Goal: Find specific page/section: Find specific page/section

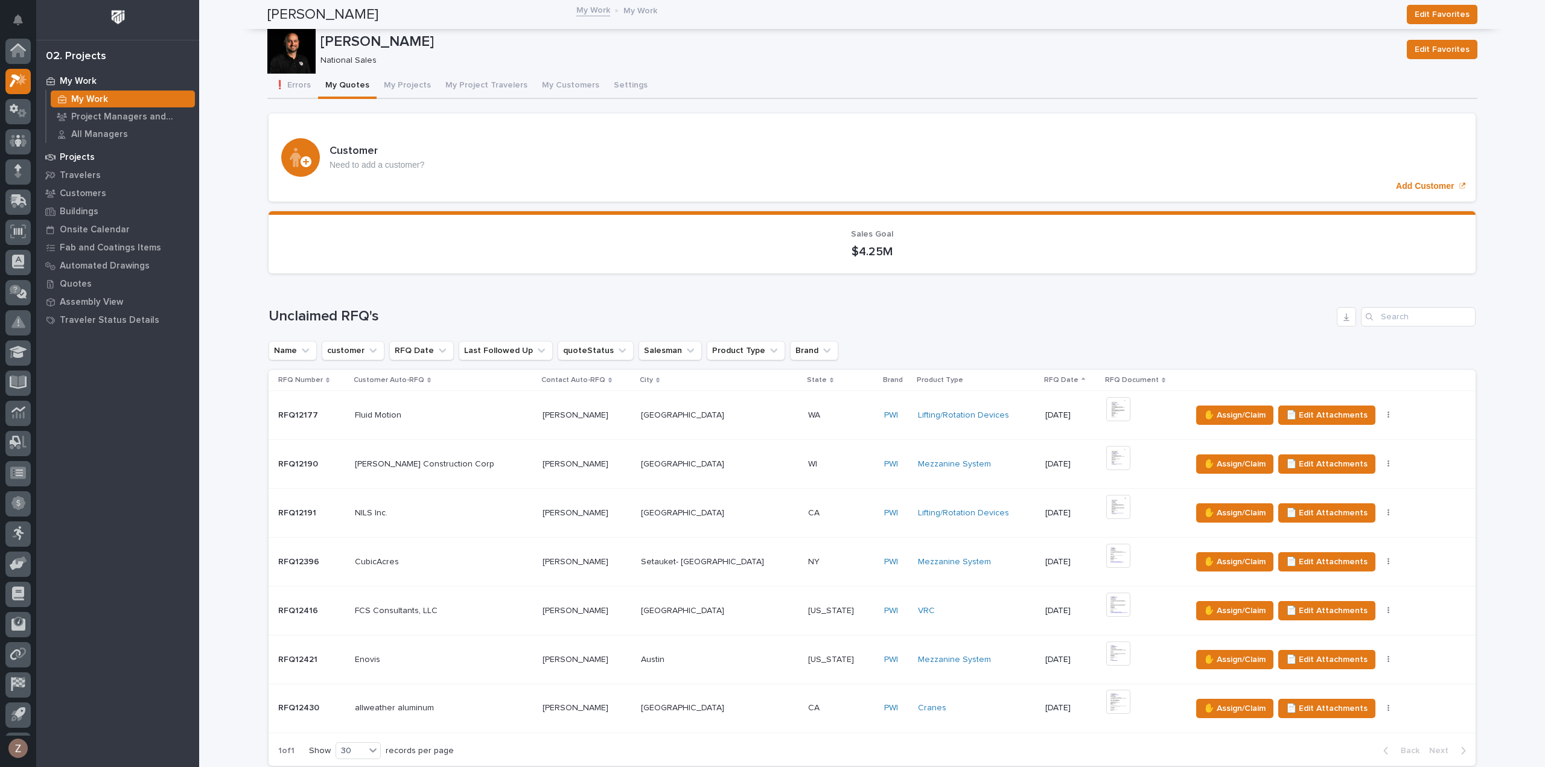
scroll to position [27, 0]
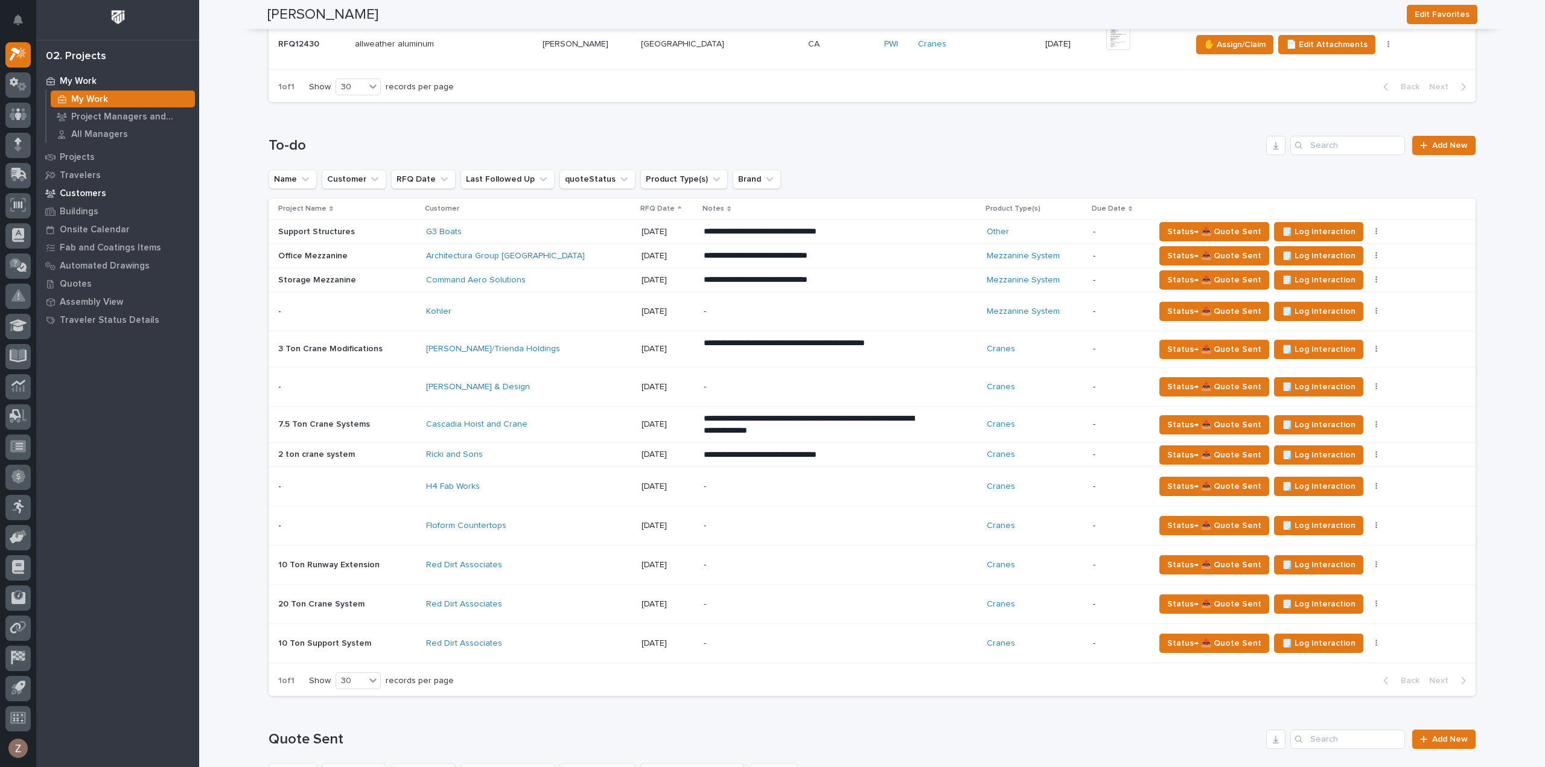
click at [87, 196] on p "Customers" at bounding box center [83, 193] width 46 height 11
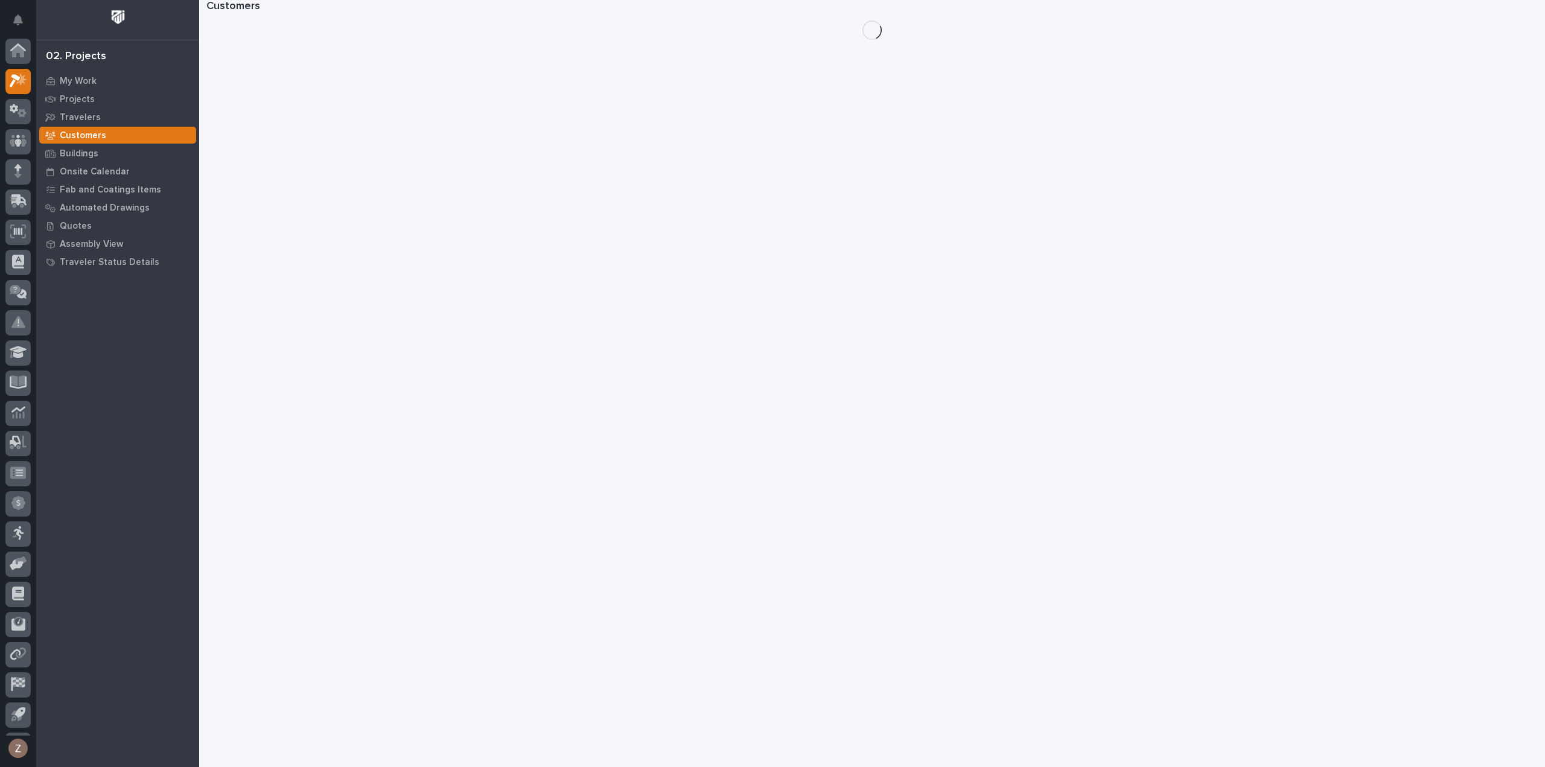
scroll to position [27, 0]
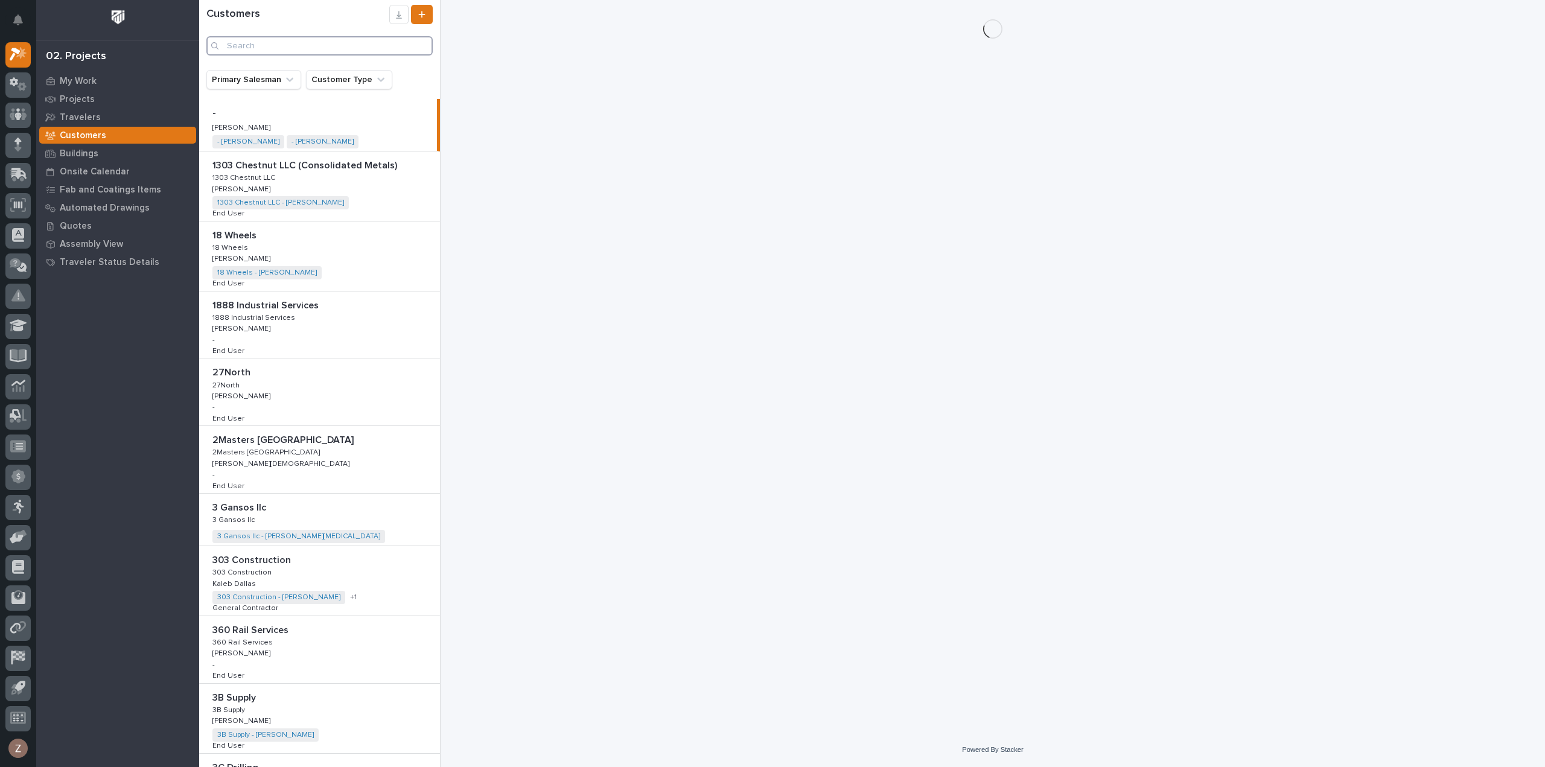
click at [266, 37] on input "Search" at bounding box center [319, 45] width 226 height 19
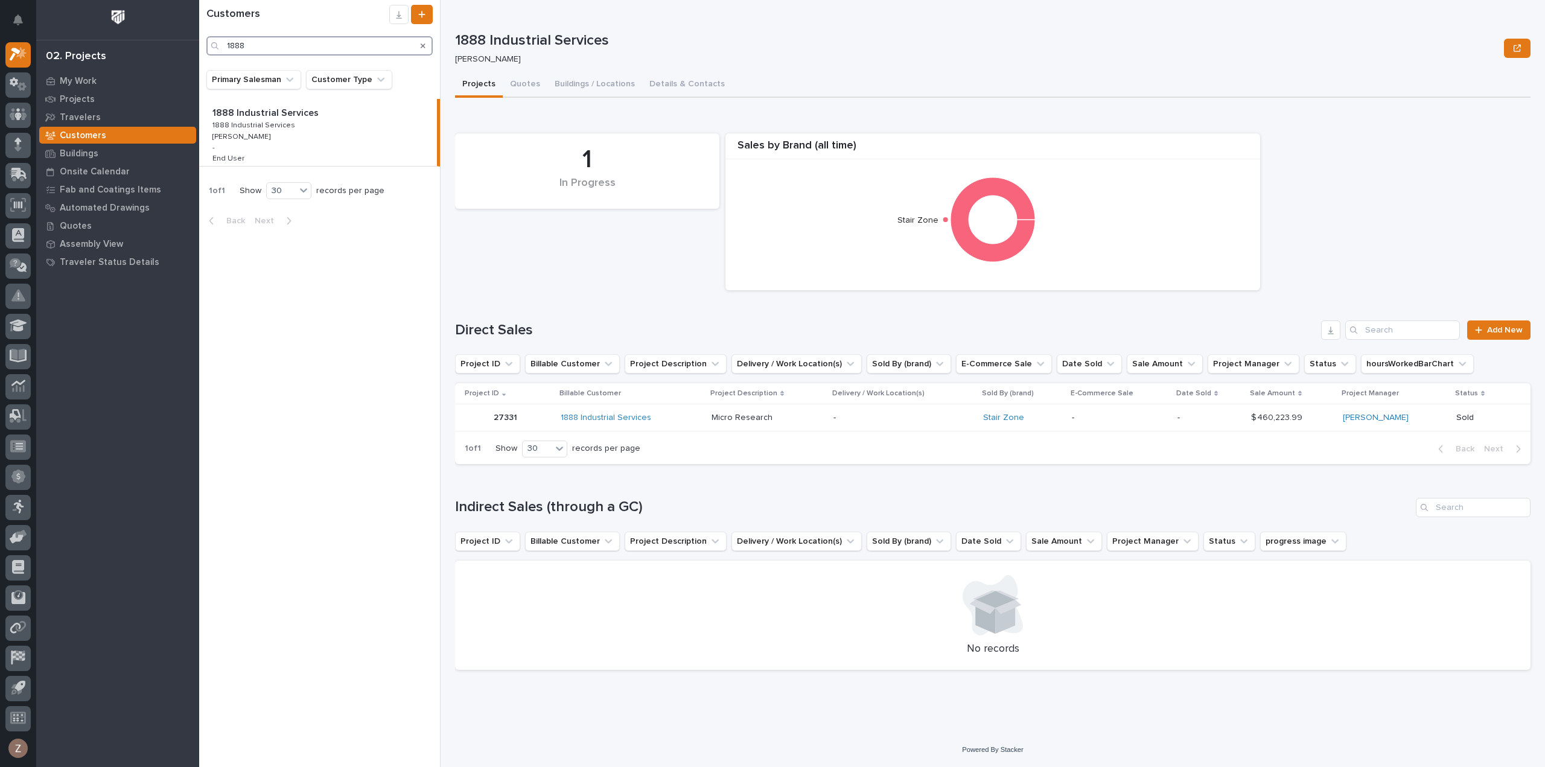
type input "1888"
click at [299, 115] on p "1888 Industrial Services" at bounding box center [266, 112] width 109 height 14
click at [876, 413] on p "-" at bounding box center [903, 418] width 140 height 10
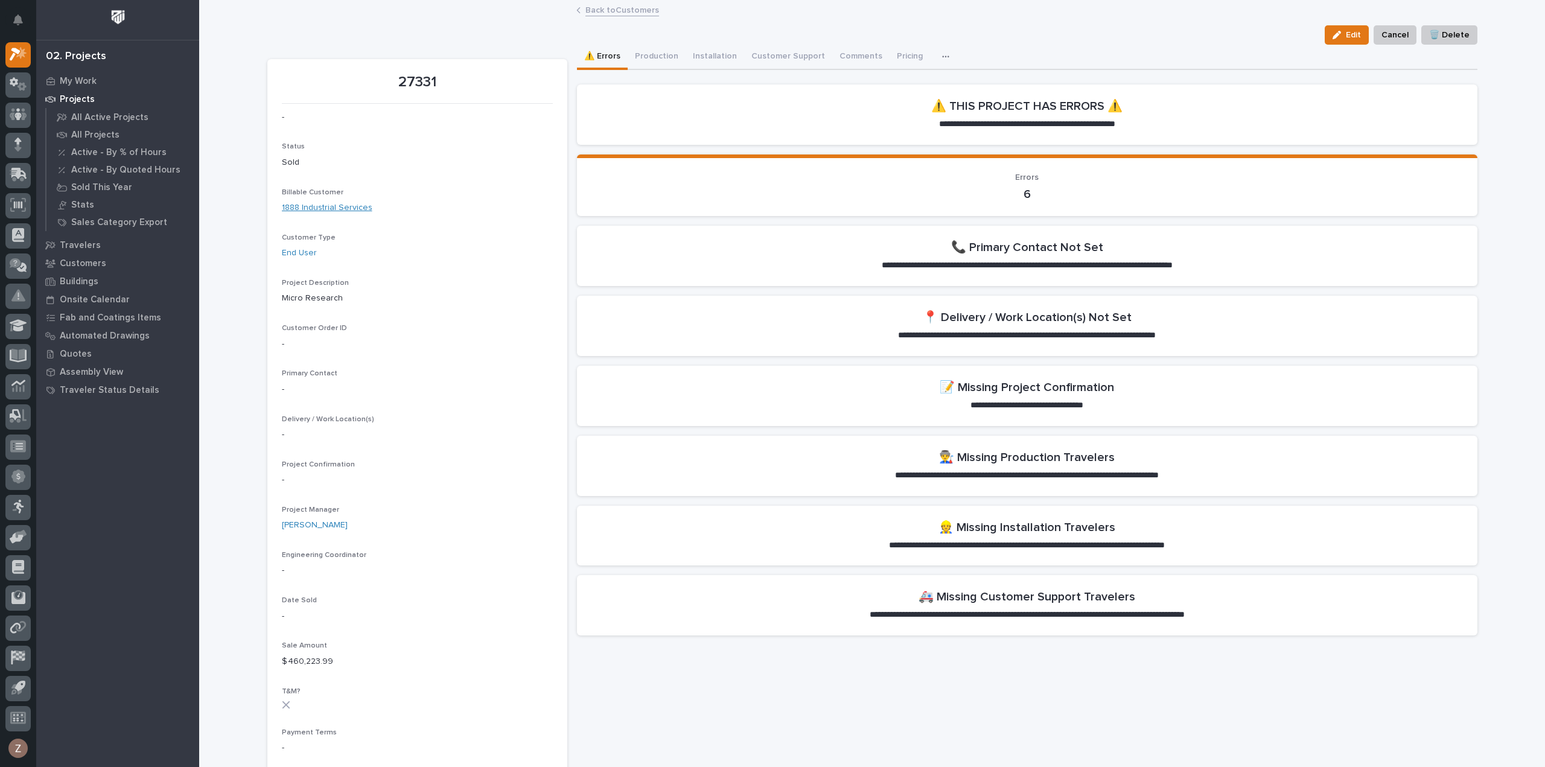
click at [309, 205] on link "1888 Industrial Services" at bounding box center [327, 208] width 91 height 13
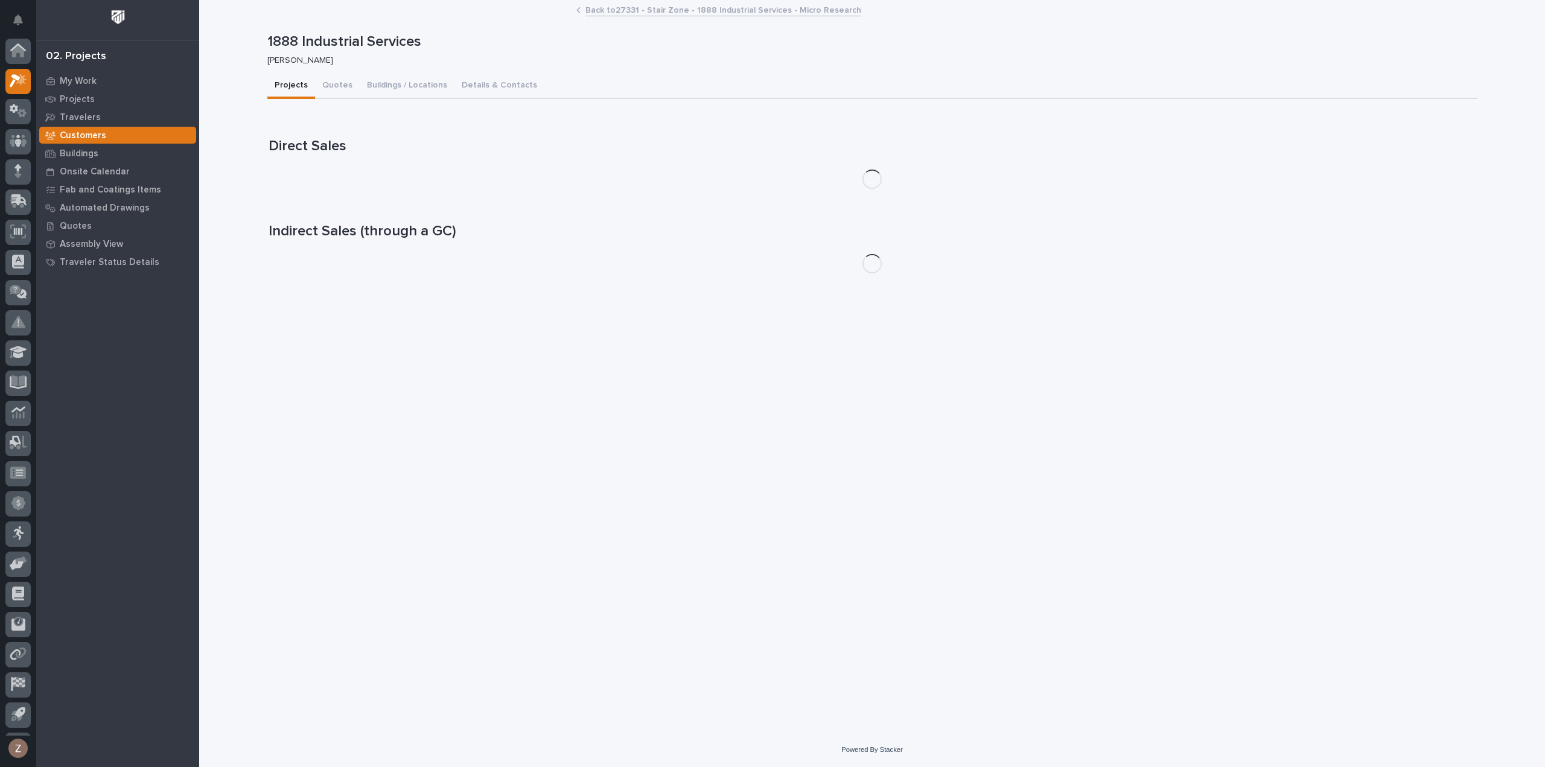
scroll to position [27, 0]
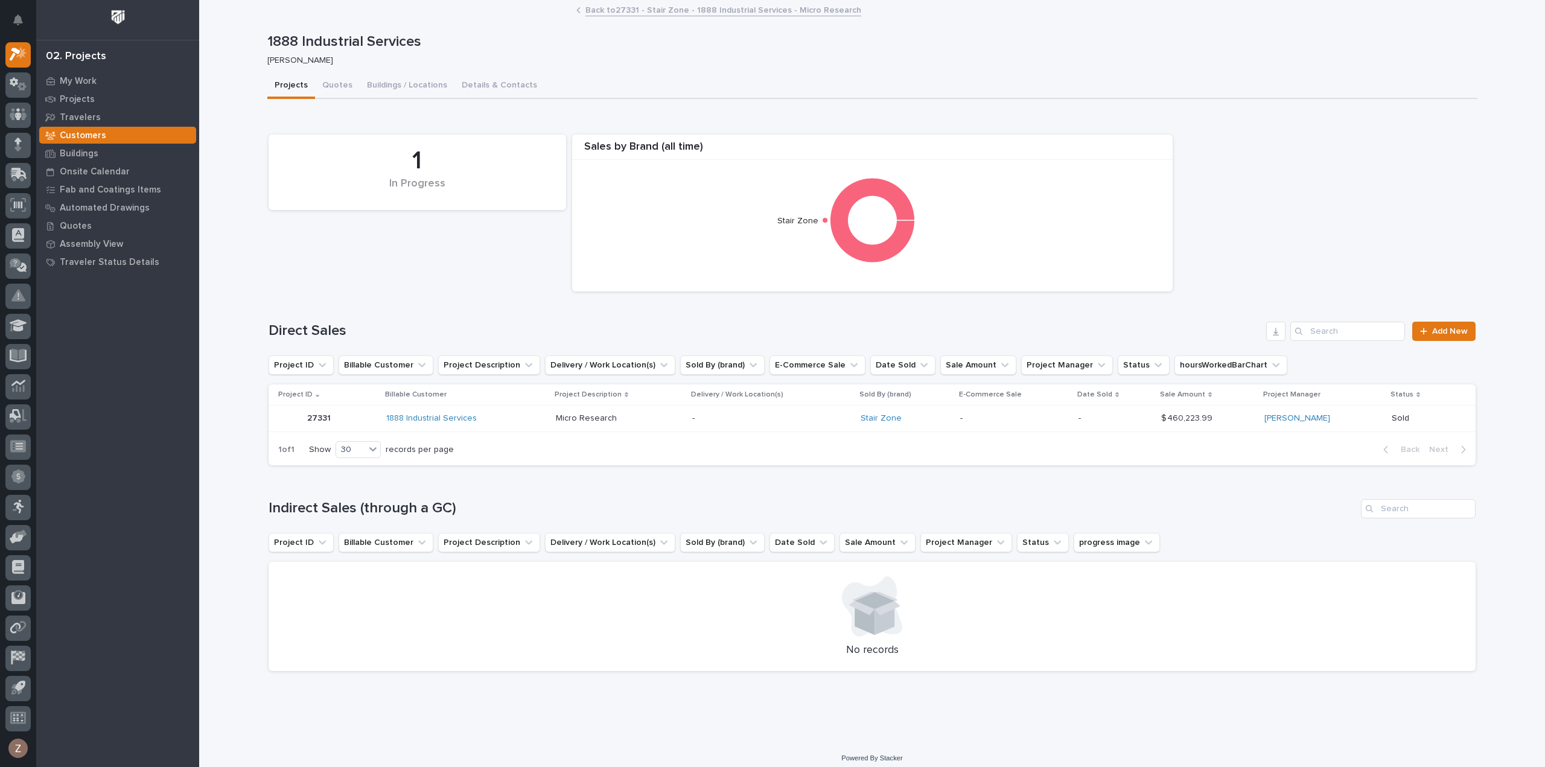
click at [544, 415] on div "1888 Industrial Services" at bounding box center [465, 418] width 159 height 10
